Goal: Check status: Check status

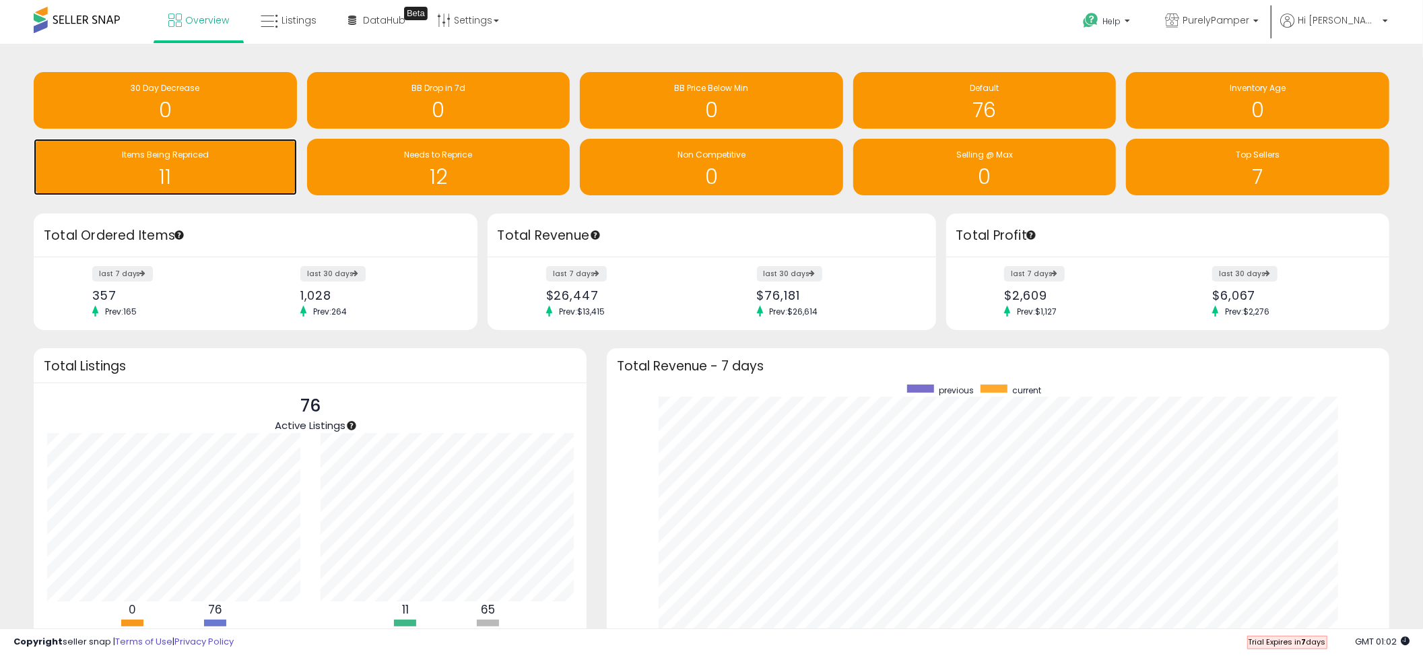
click at [198, 157] on span "Items Being Repriced" at bounding box center [165, 154] width 87 height 11
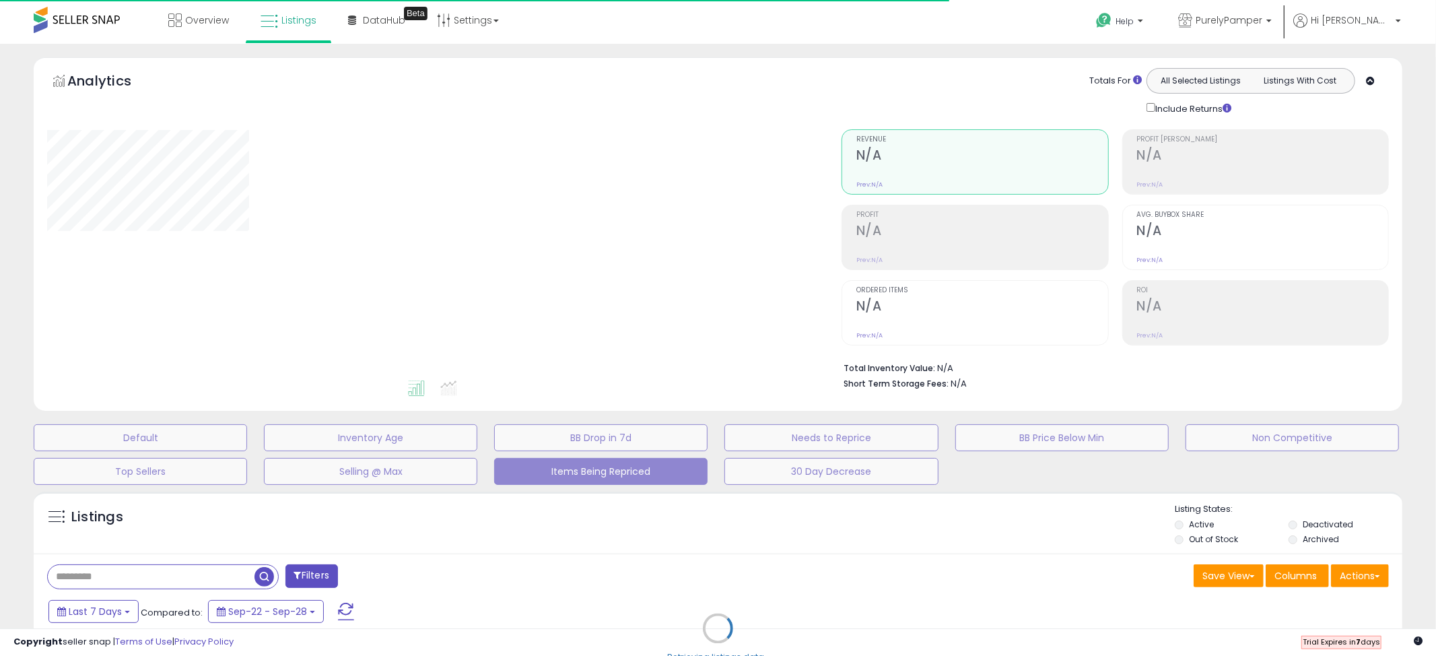
select select "**"
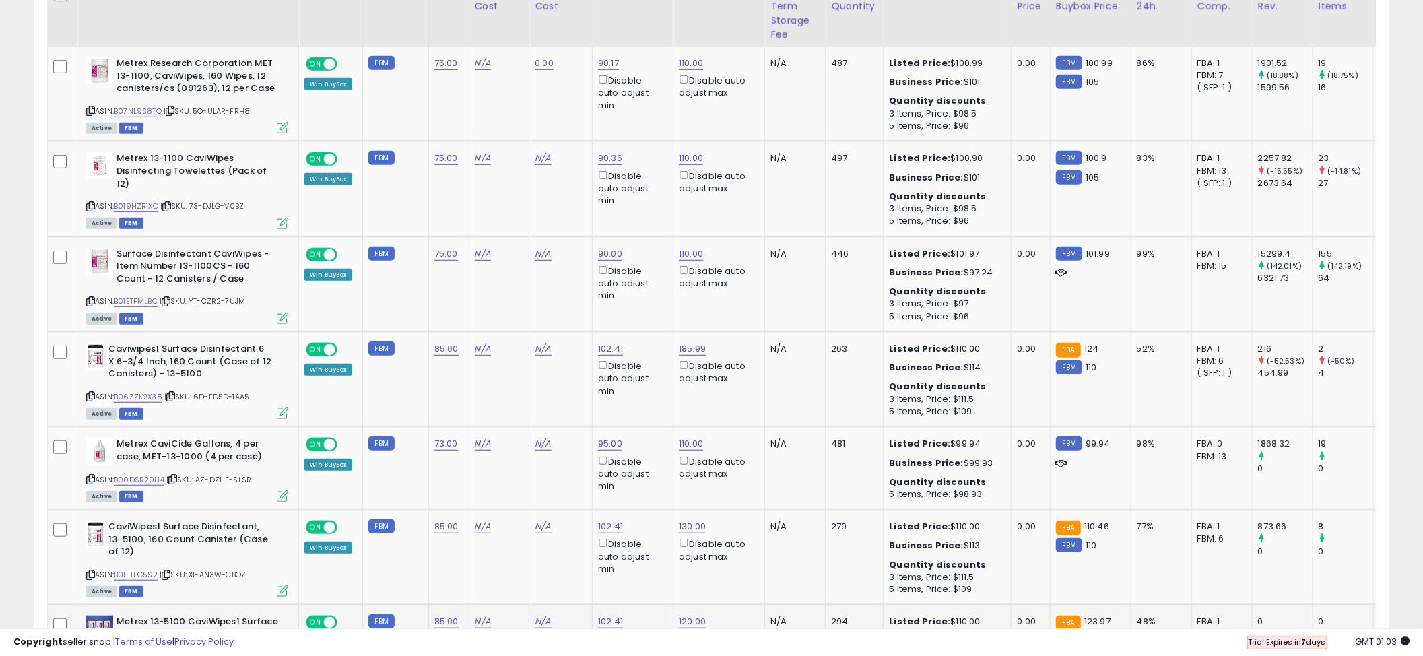
scroll to position [585, 0]
